Goal: Transaction & Acquisition: Purchase product/service

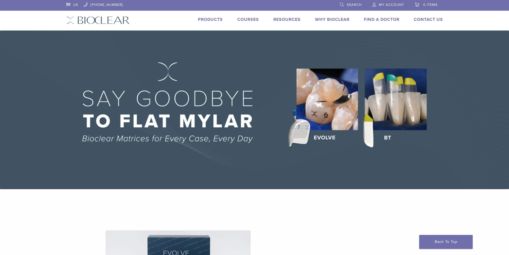
click at [391, 3] on span "My Account" at bounding box center [391, 5] width 25 height 4
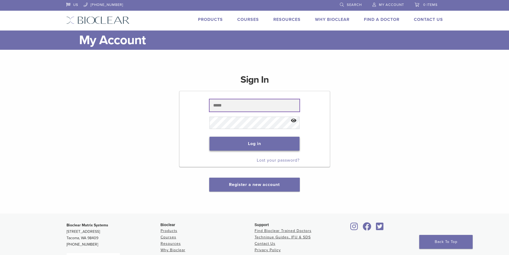
type input "**********"
click at [260, 142] on button "Log in" at bounding box center [255, 144] width 90 height 14
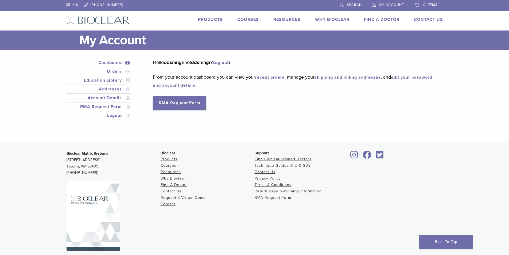
click at [211, 20] on link "Products" at bounding box center [210, 19] width 25 height 5
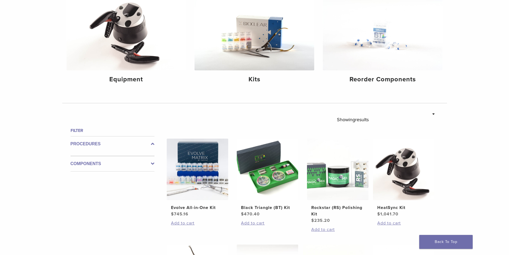
scroll to position [134, 0]
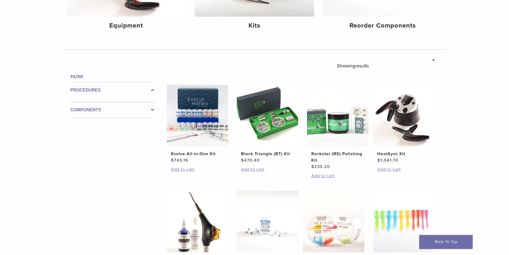
click at [149, 108] on label "Components" at bounding box center [113, 110] width 84 height 6
click at [153, 109] on div "Components" at bounding box center [113, 108] width 84 height 20
click at [152, 106] on icon at bounding box center [152, 105] width 3 height 6
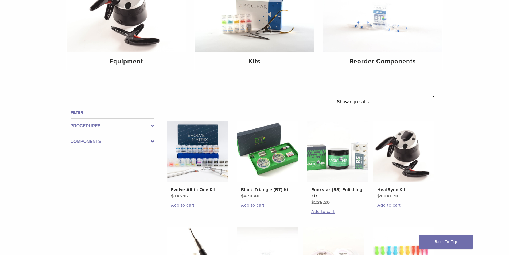
scroll to position [0, 0]
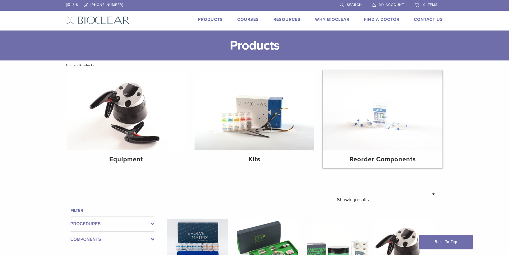
click at [379, 114] on img at bounding box center [383, 110] width 120 height 80
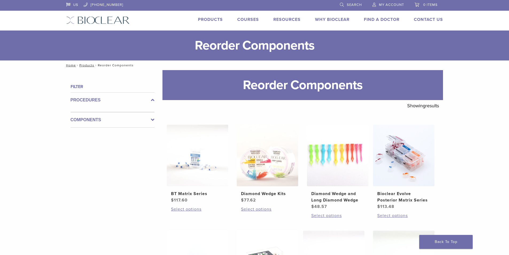
click at [150, 98] on label "Procedures" at bounding box center [113, 100] width 84 height 6
click at [152, 99] on icon at bounding box center [152, 100] width 3 height 6
click at [152, 121] on icon at bounding box center [152, 120] width 3 height 6
click at [153, 115] on icon at bounding box center [152, 115] width 3 height 6
click at [89, 66] on link "Products" at bounding box center [86, 65] width 15 height 4
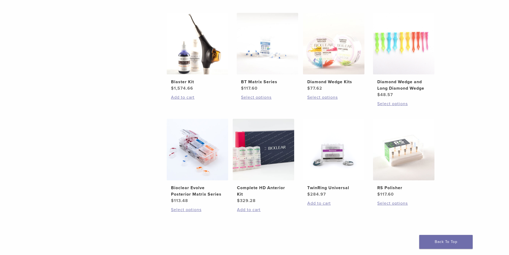
scroll to position [306, 0]
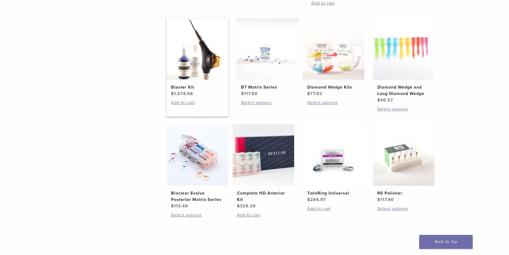
click at [194, 73] on img at bounding box center [198, 49] width 62 height 62
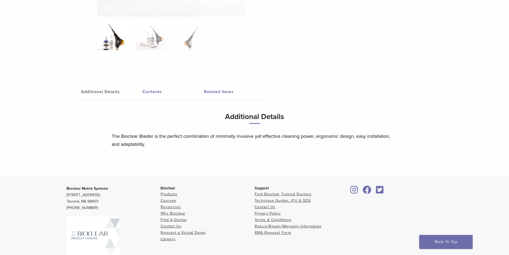
scroll to position [187, 0]
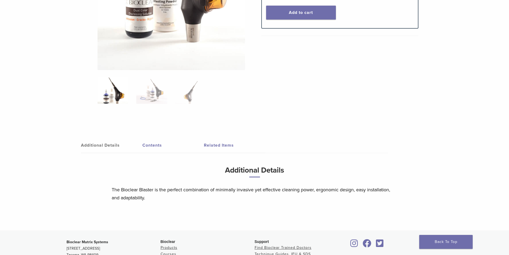
click at [152, 146] on link "Contents" at bounding box center [174, 145] width 62 height 15
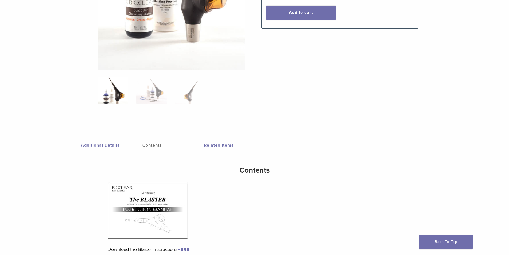
click at [227, 145] on link "Related Items" at bounding box center [235, 145] width 62 height 15
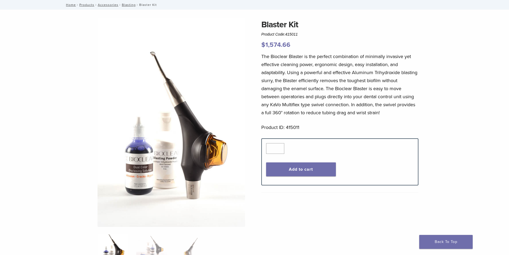
scroll to position [0, 0]
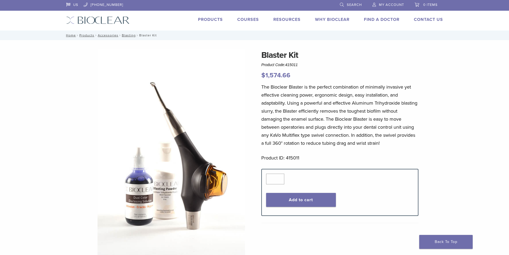
click at [341, 2] on link "Search" at bounding box center [351, 4] width 22 height 8
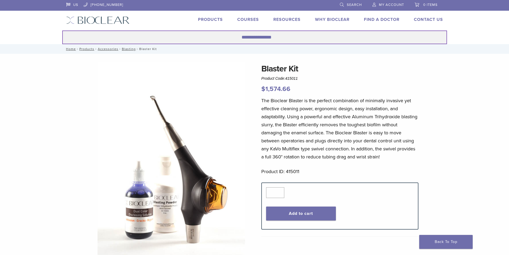
click at [254, 40] on input "Search for:" at bounding box center [254, 37] width 385 height 14
click at [62, 30] on button "Search" at bounding box center [62, 30] width 0 height 0
click at [265, 38] on input "**********" at bounding box center [254, 37] width 385 height 14
type input "**********"
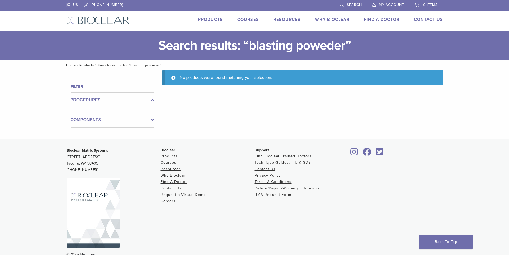
click at [343, 3] on link "Search" at bounding box center [351, 4] width 22 height 8
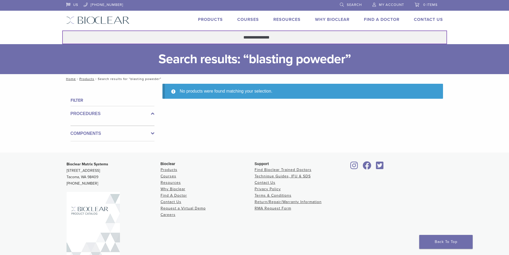
click at [267, 37] on input "**********" at bounding box center [254, 37] width 385 height 14
type input "**********"
click at [62, 30] on button "Search" at bounding box center [62, 30] width 0 height 0
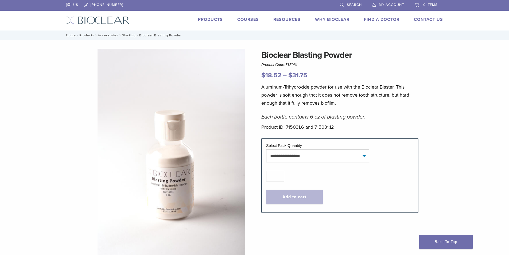
scroll to position [27, 0]
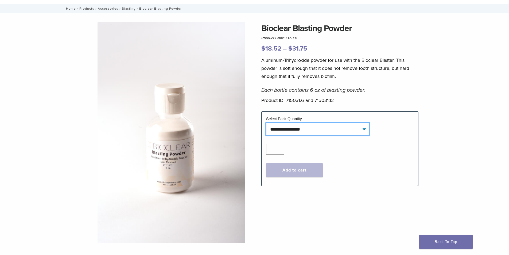
click at [357, 129] on select "**********" at bounding box center [317, 129] width 103 height 12
select select "********"
click at [266, 123] on select "**********" at bounding box center [317, 129] width 103 height 12
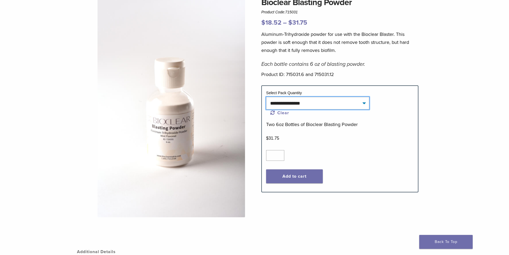
scroll to position [80, 0]
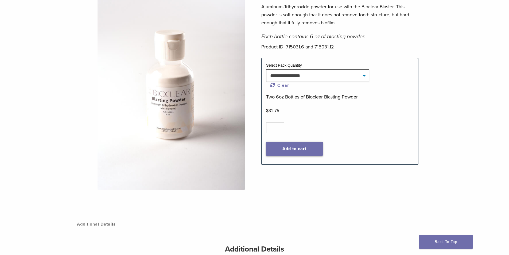
click at [293, 145] on button "Add to cart" at bounding box center [294, 149] width 57 height 14
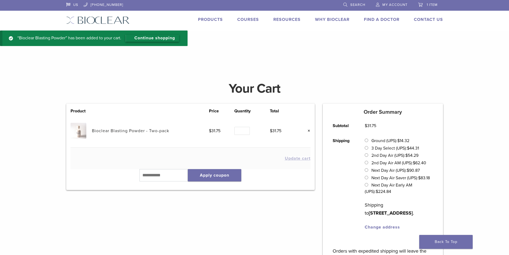
click at [159, 37] on link "Continue shopping" at bounding box center [152, 38] width 53 height 7
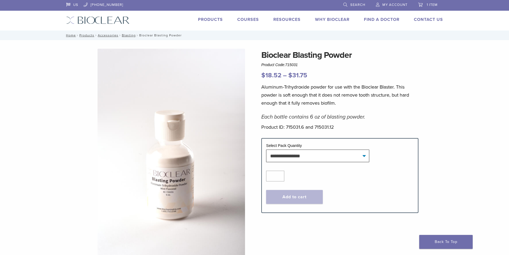
click at [357, 5] on span "Search" at bounding box center [358, 5] width 15 height 4
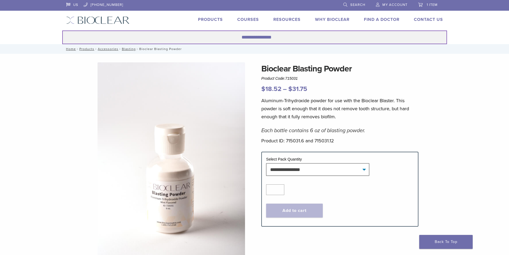
drag, startPoint x: 307, startPoint y: 36, endPoint x: 307, endPoint y: 39, distance: 3.0
click at [307, 36] on input "Search for:" at bounding box center [254, 37] width 385 height 14
type input "*********"
click at [62, 30] on button "Search" at bounding box center [62, 30] width 0 height 0
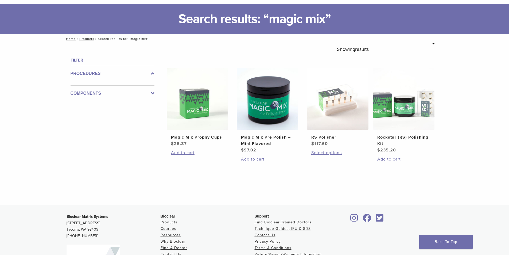
scroll to position [27, 0]
click at [267, 135] on h2 "Magic Mix Pre Polish – Mint Flavored" at bounding box center [267, 140] width 53 height 13
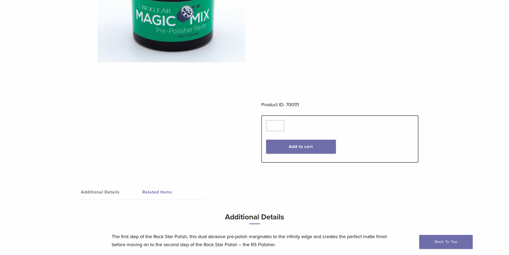
scroll to position [107, 0]
click at [294, 148] on button "Add to cart" at bounding box center [301, 146] width 70 height 14
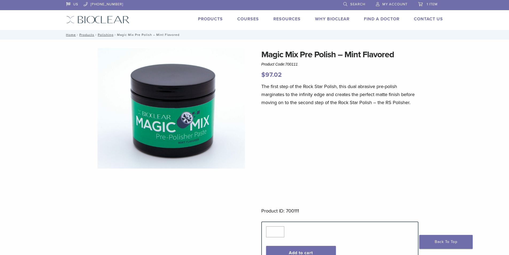
scroll to position [0, 0]
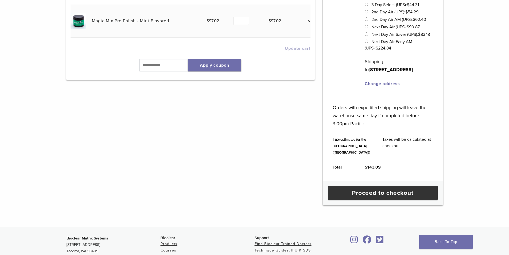
scroll to position [160, 0]
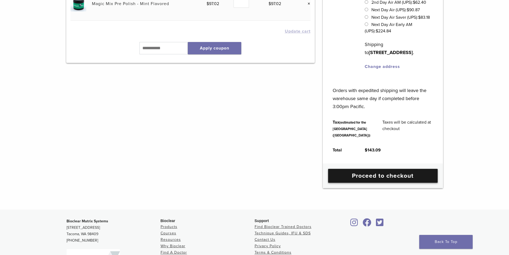
click at [405, 183] on link "Proceed to checkout" at bounding box center [383, 176] width 110 height 14
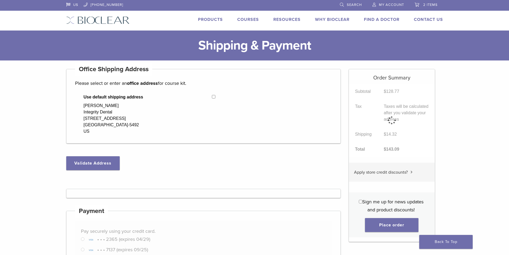
select select "**"
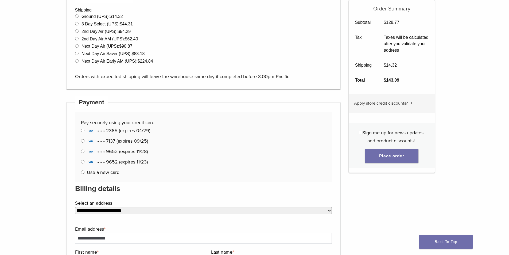
scroll to position [214, 0]
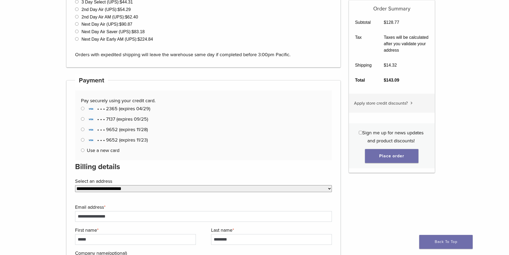
click at [82, 110] on p "Manage Payment Methods • • • 2365 (expires 04/29) • • • 7137 (expires 09/25) • …" at bounding box center [203, 130] width 245 height 50
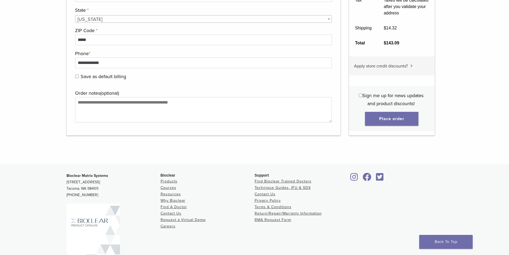
scroll to position [562, 0]
click at [373, 116] on button "Place order" at bounding box center [391, 119] width 53 height 14
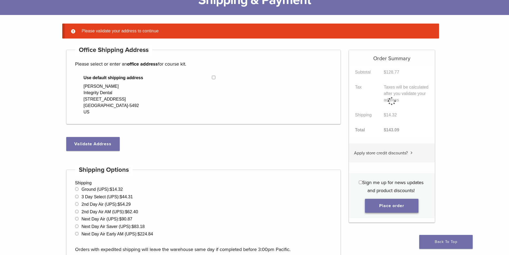
scroll to position [42, 0]
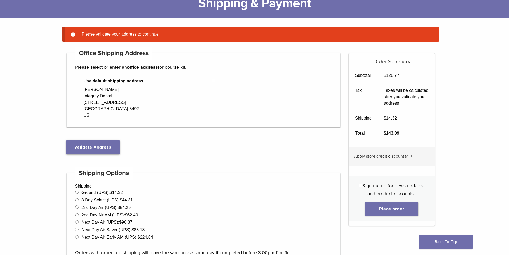
click at [103, 143] on button "Validate Address" at bounding box center [92, 147] width 53 height 14
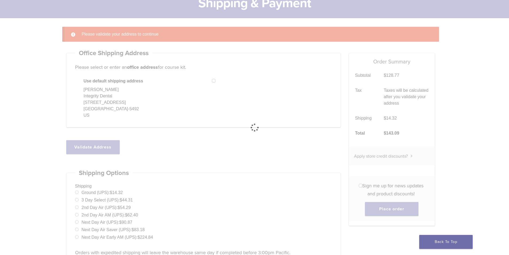
select select "**"
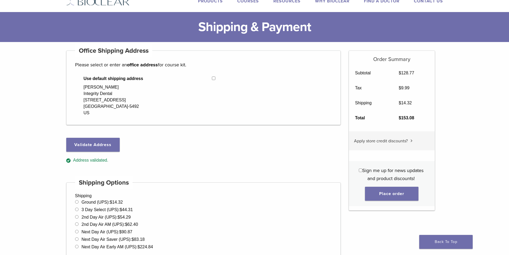
scroll to position [16, 0]
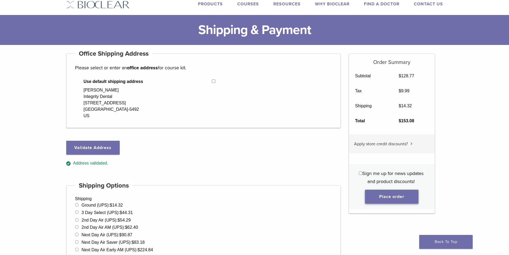
click at [401, 197] on button "Place order" at bounding box center [391, 197] width 53 height 14
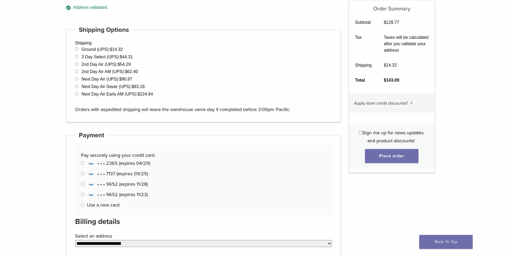
scroll to position [203, 0]
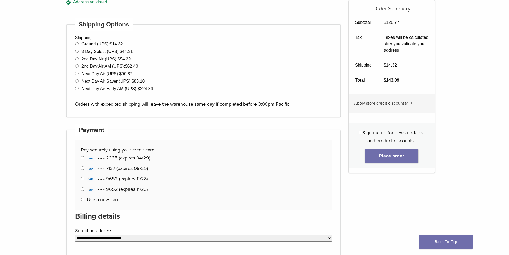
click at [137, 180] on span "• • • 9652 (expires 11/28)" at bounding box center [117, 179] width 61 height 6
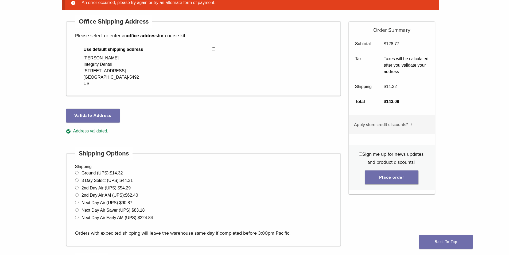
scroll to position [69, 0]
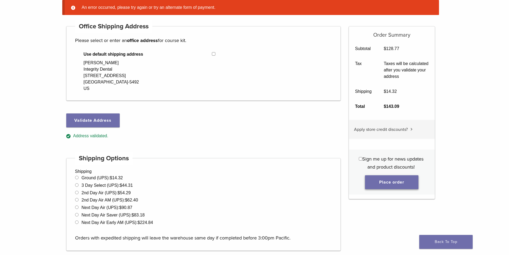
click at [382, 180] on button "Place order" at bounding box center [391, 182] width 53 height 14
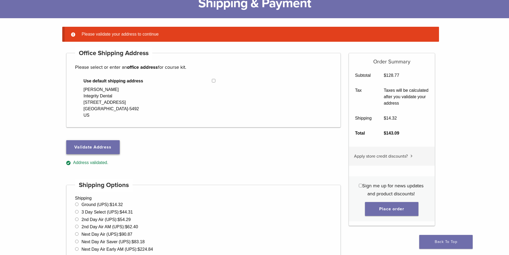
click at [93, 146] on button "Validate Address" at bounding box center [92, 147] width 53 height 14
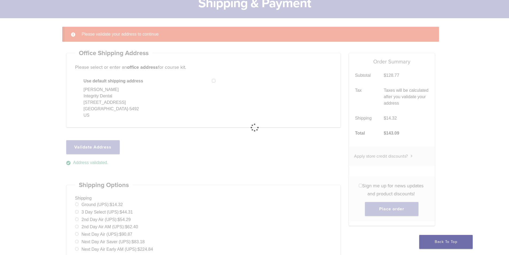
select select "**"
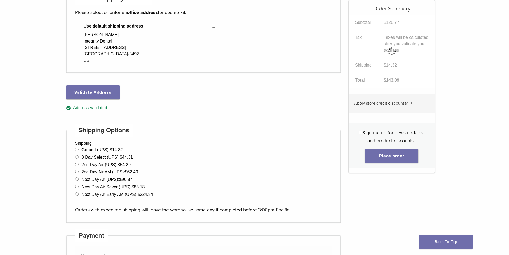
scroll to position [122, 0]
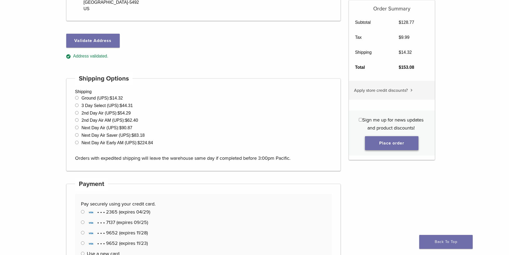
click at [403, 145] on button "Place order" at bounding box center [391, 143] width 53 height 14
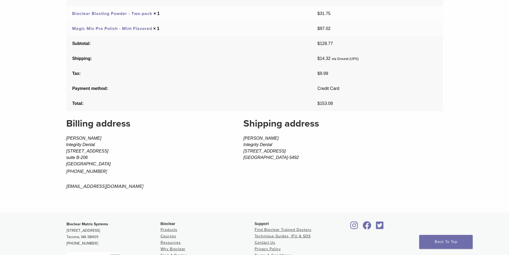
scroll to position [294, 0]
